Goal: Information Seeking & Learning: Learn about a topic

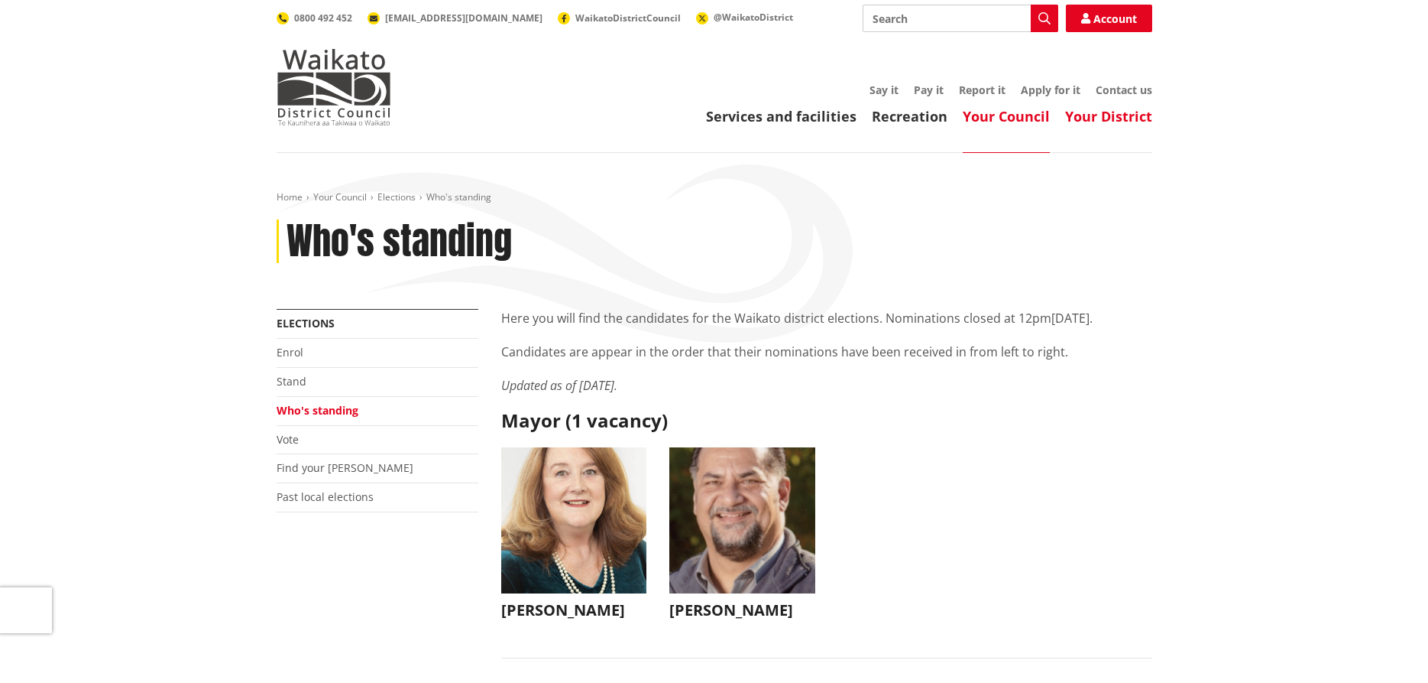
click at [1107, 113] on link "Your District" at bounding box center [1108, 116] width 87 height 18
drag, startPoint x: 0, startPoint y: 0, endPoint x: 183, endPoint y: 184, distance: 259.4
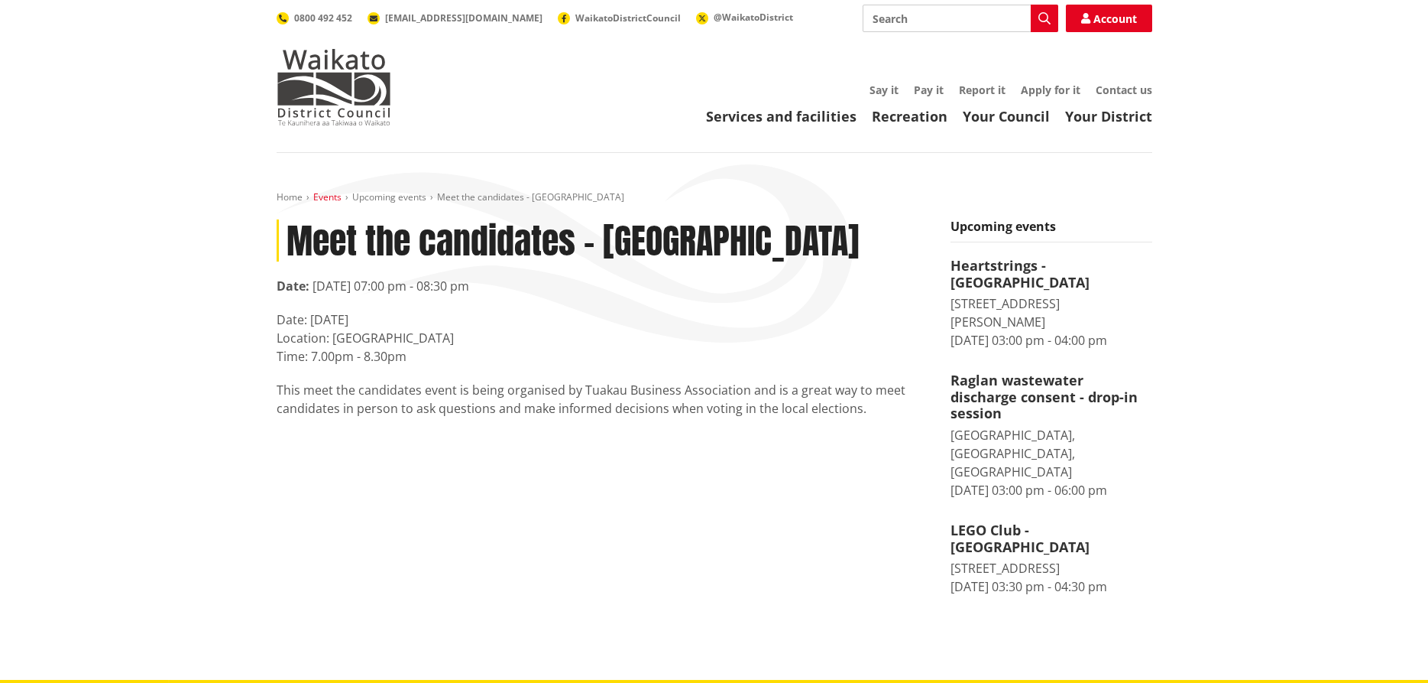
click at [323, 196] on link "Events" at bounding box center [327, 196] width 28 height 13
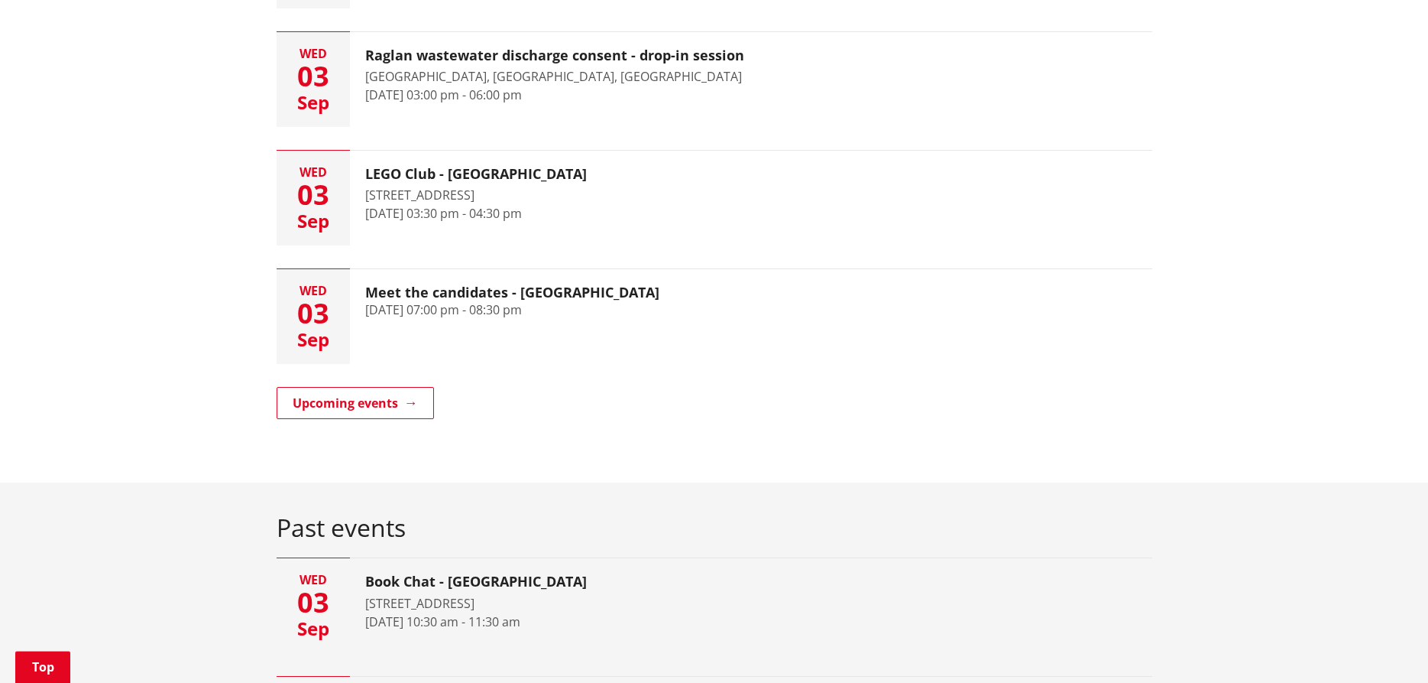
scroll to position [468, 0]
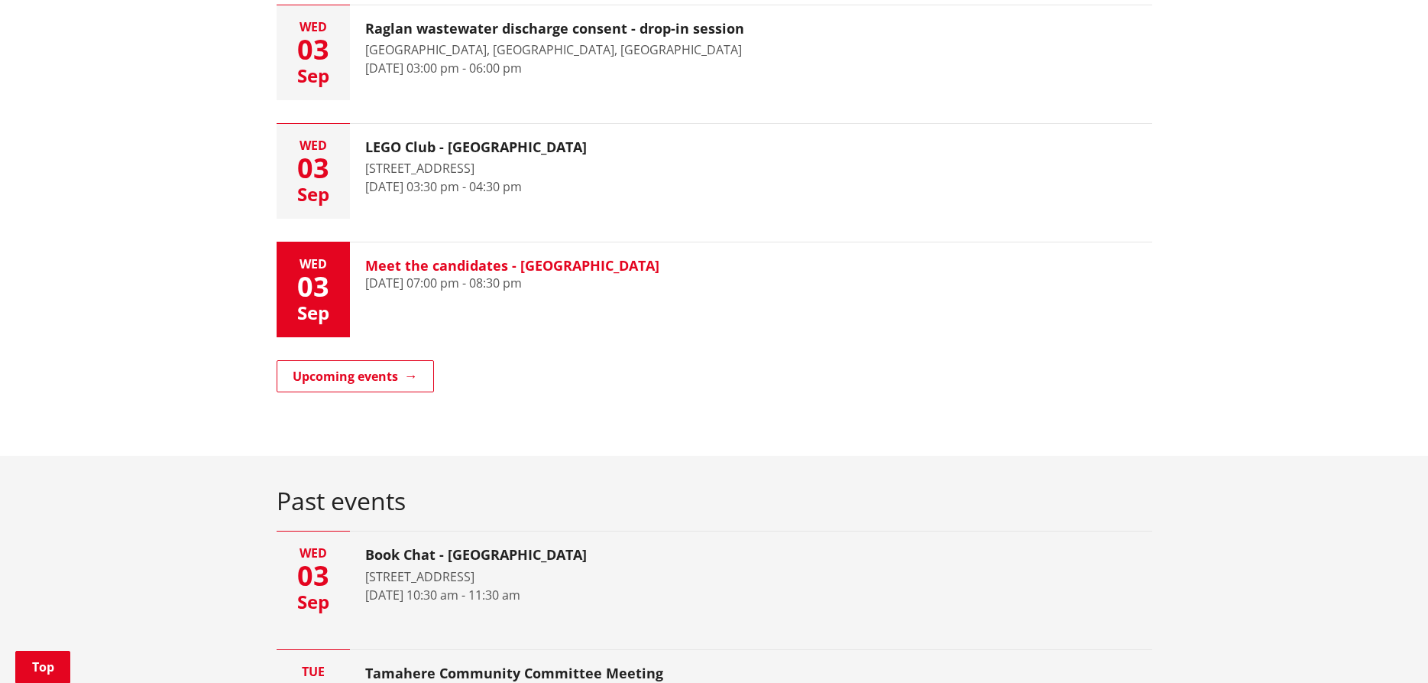
click at [423, 268] on h3 "Meet the candidates - [GEOGRAPHIC_DATA]" at bounding box center [512, 266] width 294 height 17
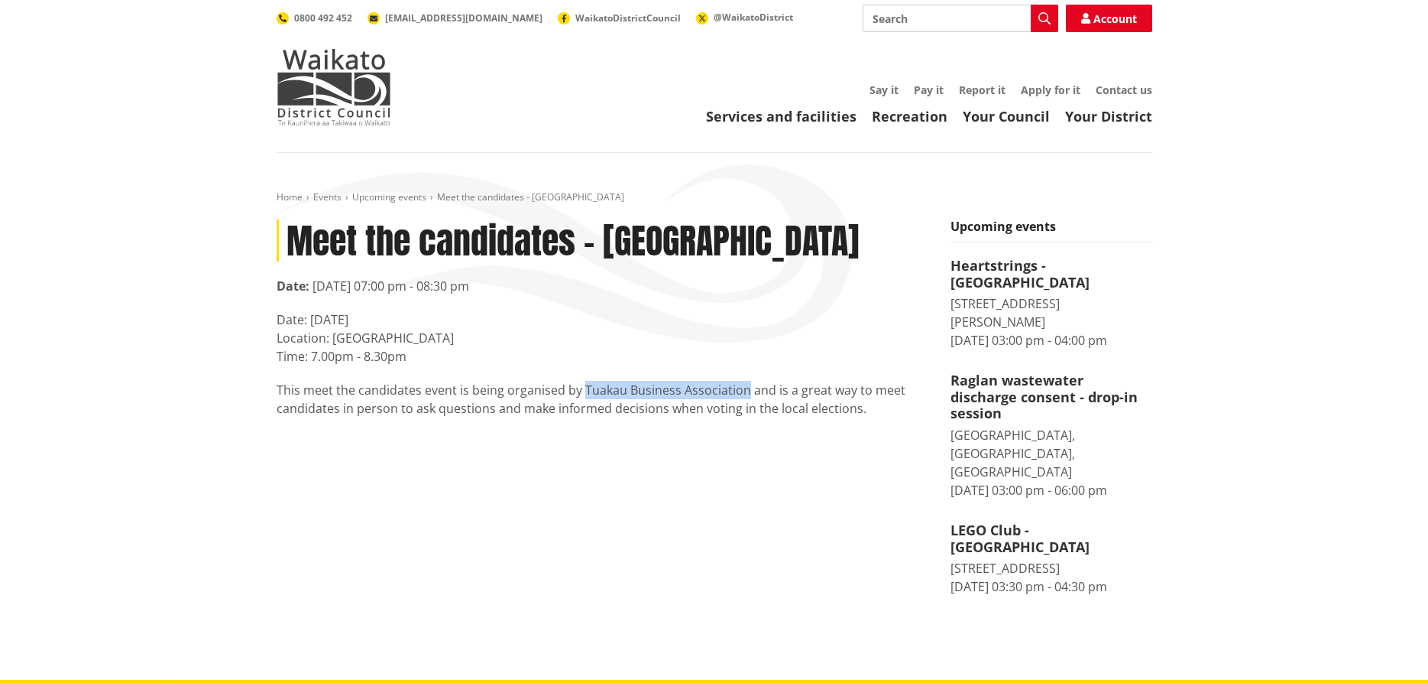
drag, startPoint x: 580, startPoint y: 388, endPoint x: 741, endPoint y: 389, distance: 160.5
click at [741, 389] on p "This meet the candidates event is being organised by Tuakau Business Associatio…" at bounding box center [602, 399] width 651 height 37
copy p "Tuakau Business Association"
